Goal: Find specific page/section: Find specific page/section

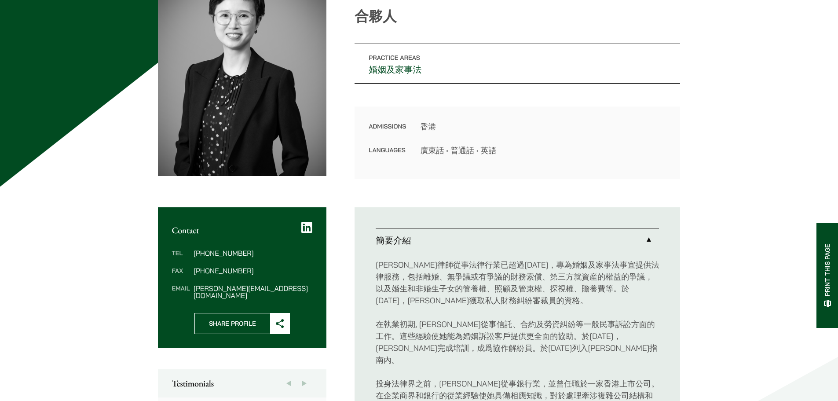
scroll to position [264, 0]
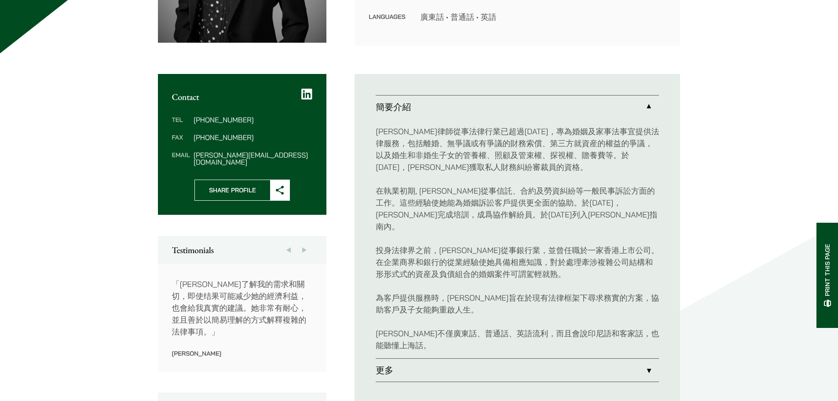
click at [462, 359] on link "更多" at bounding box center [517, 370] width 283 height 23
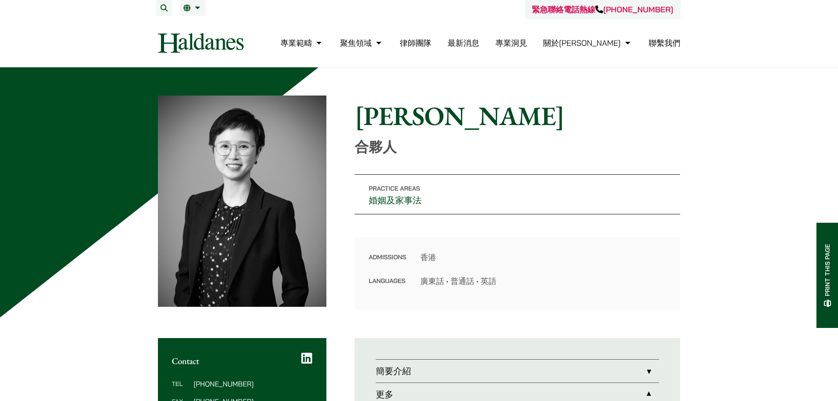
click at [432, 42] on link "律師團隊" at bounding box center [416, 43] width 32 height 10
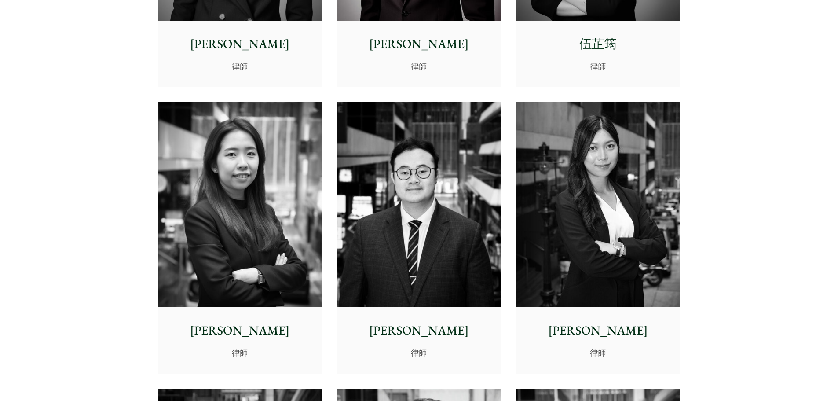
scroll to position [2861, 0]
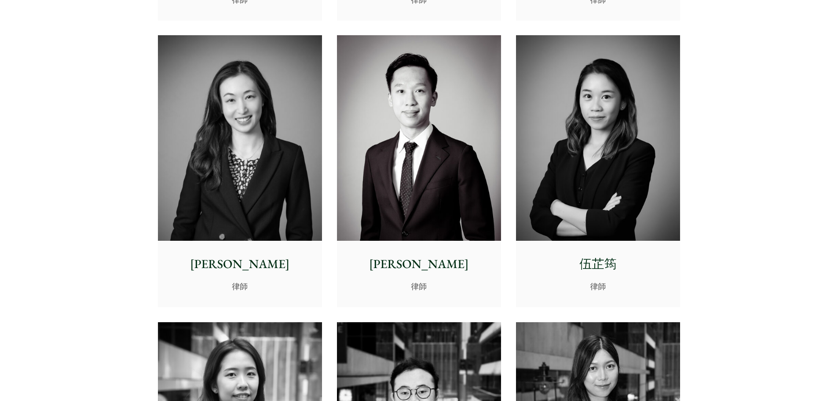
click at [247, 264] on p "[PERSON_NAME]" at bounding box center [240, 264] width 150 height 18
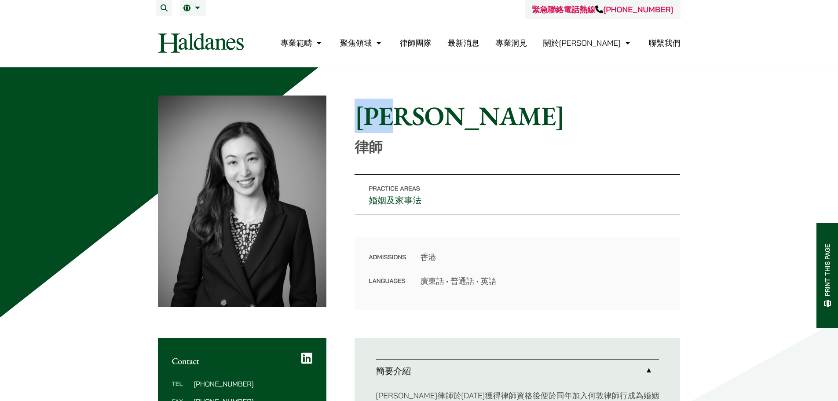
drag, startPoint x: 0, startPoint y: 0, endPoint x: 352, endPoint y: 126, distance: 373.5
click at [352, 126] on div "Home » Lawyers » [PERSON_NAME] [PERSON_NAME] 律師 Practice Areas 婚姻及家事法 Admission…" at bounding box center [419, 202] width 523 height 214
